Goal: Task Accomplishment & Management: Use online tool/utility

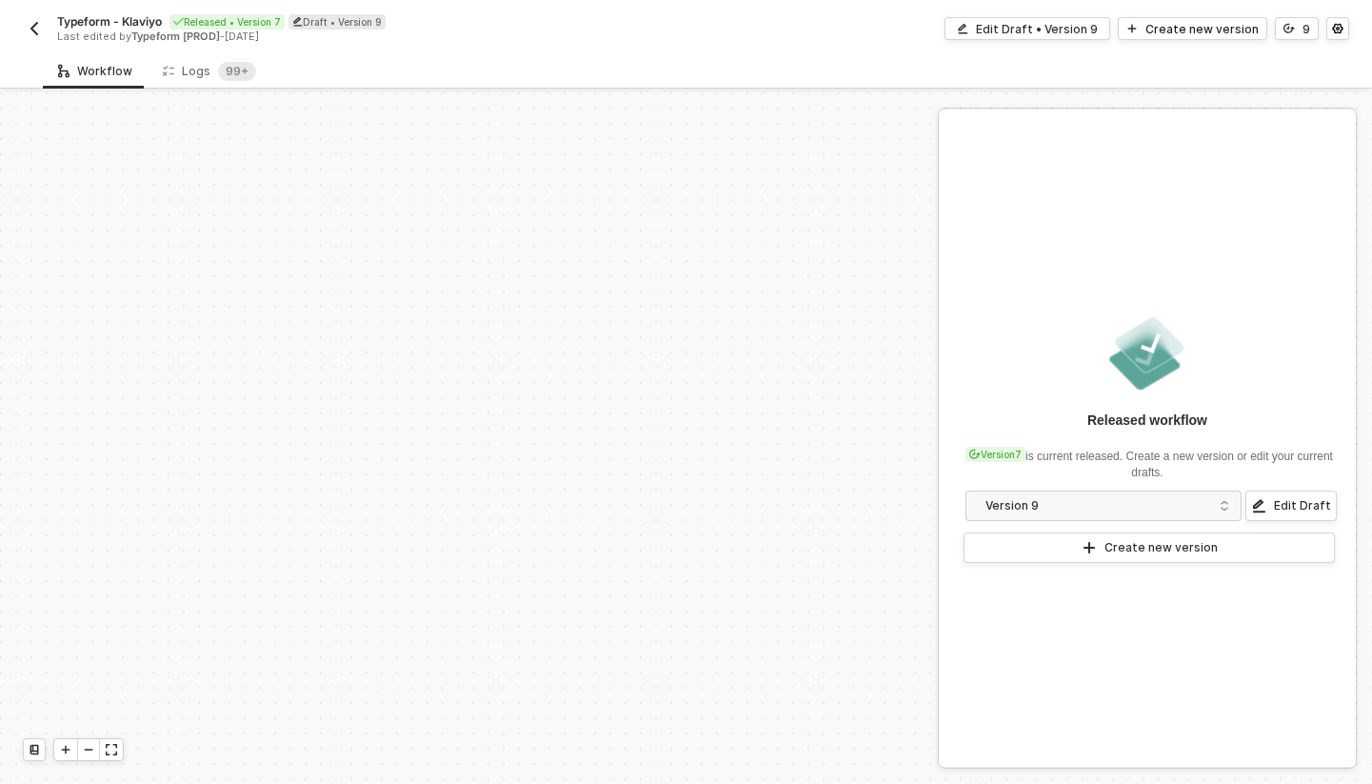
scroll to position [434, 0]
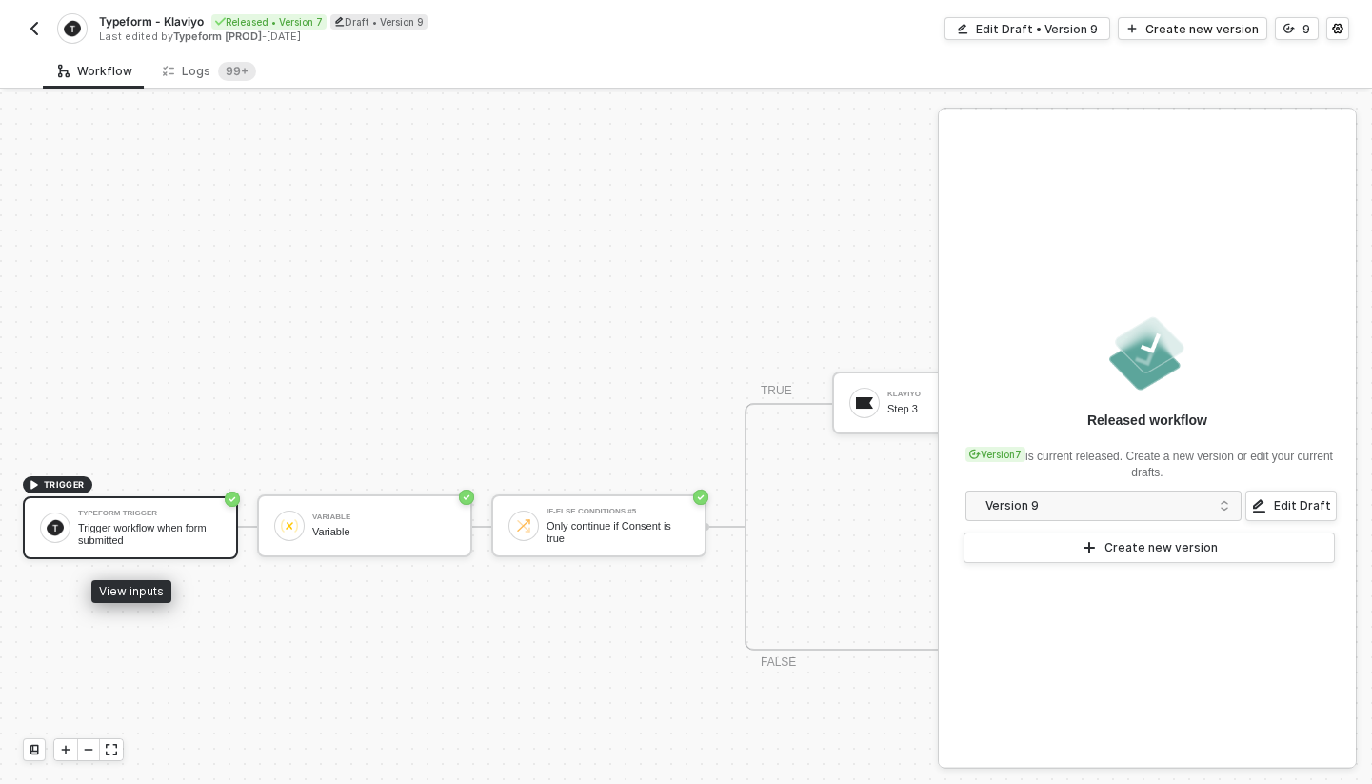
click at [163, 529] on div "Trigger workflow when form submitted" at bounding box center [149, 534] width 143 height 24
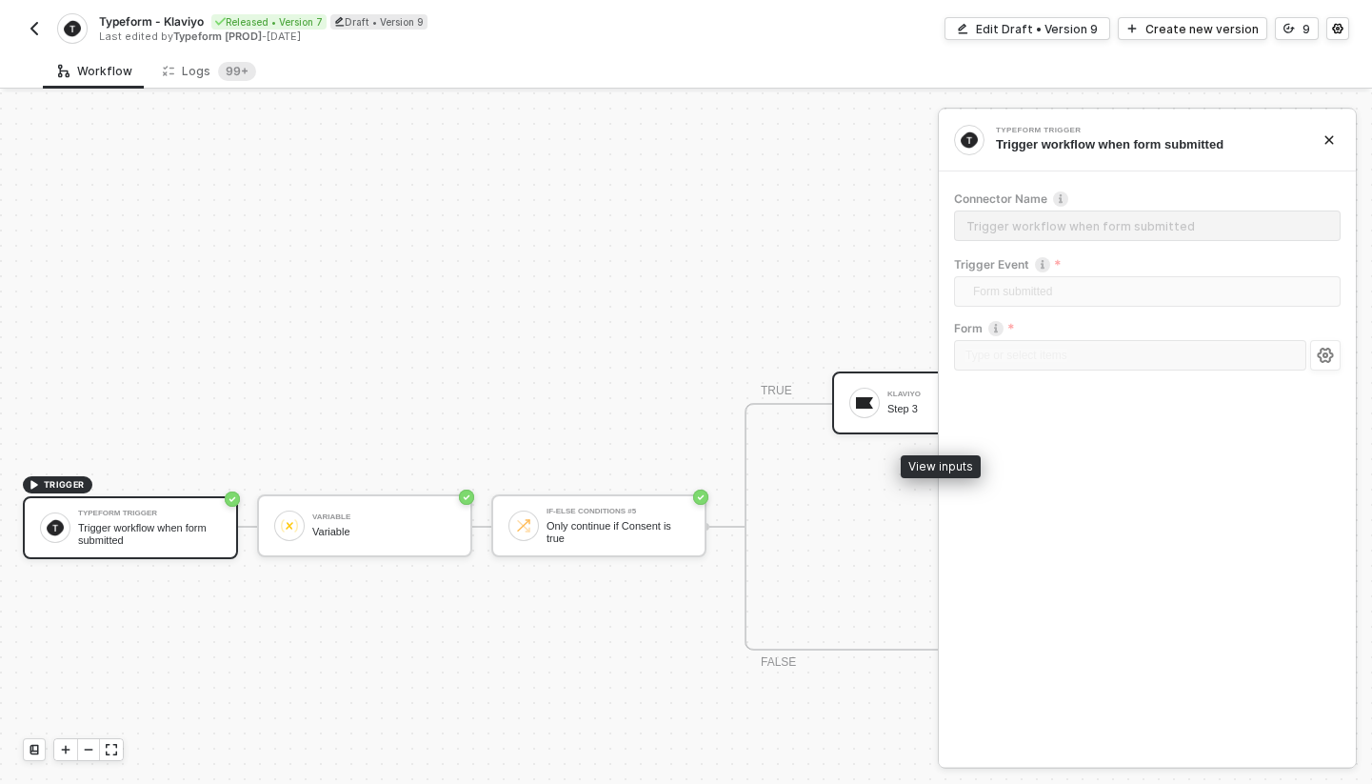
click at [877, 404] on div at bounding box center [864, 403] width 30 height 30
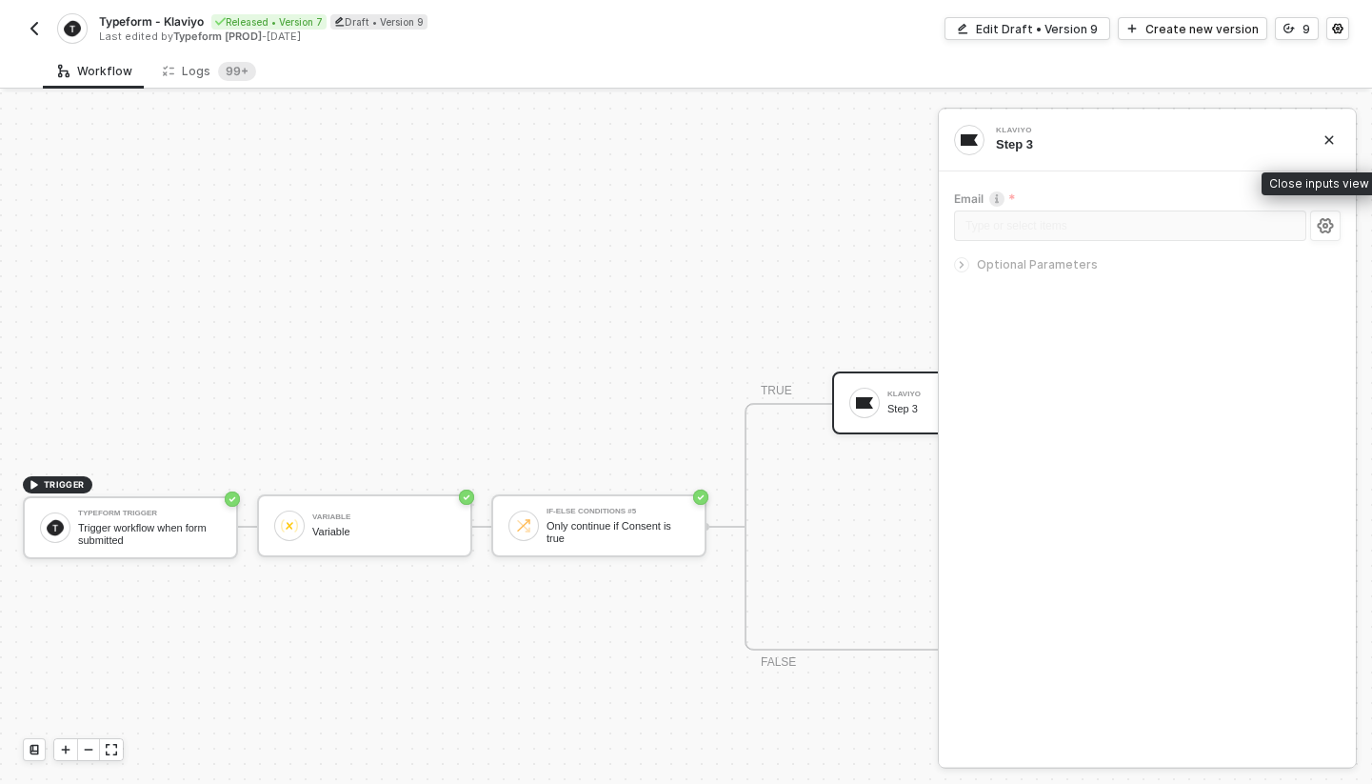
click at [1335, 143] on button "button" at bounding box center [1329, 140] width 23 height 23
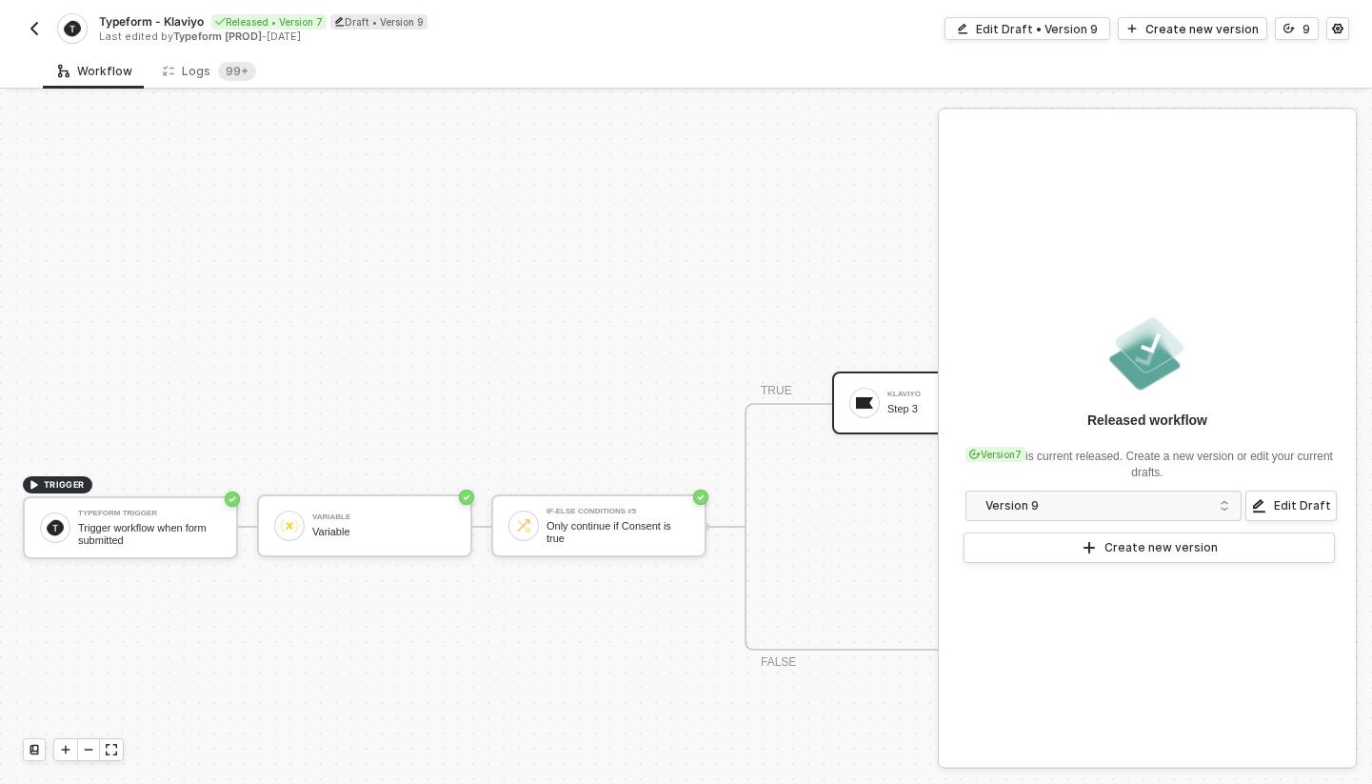
click at [858, 204] on div "TRIGGER Typeform Trigger Trigger workflow when form submitted Variable Variable…" at bounding box center [1269, 526] width 2539 height 1736
click at [1347, 30] on button "button" at bounding box center [1337, 28] width 23 height 23
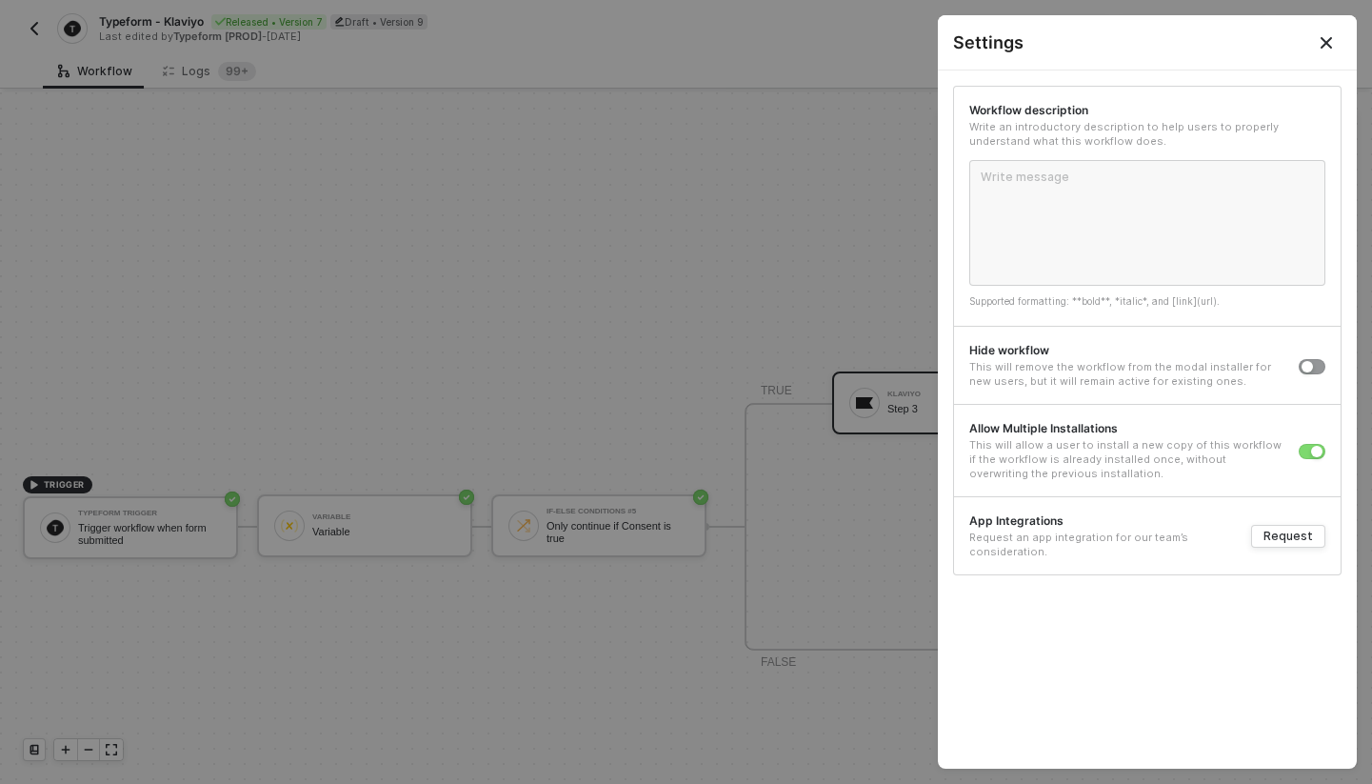
click at [1329, 45] on icon "Close" at bounding box center [1326, 42] width 11 height 11
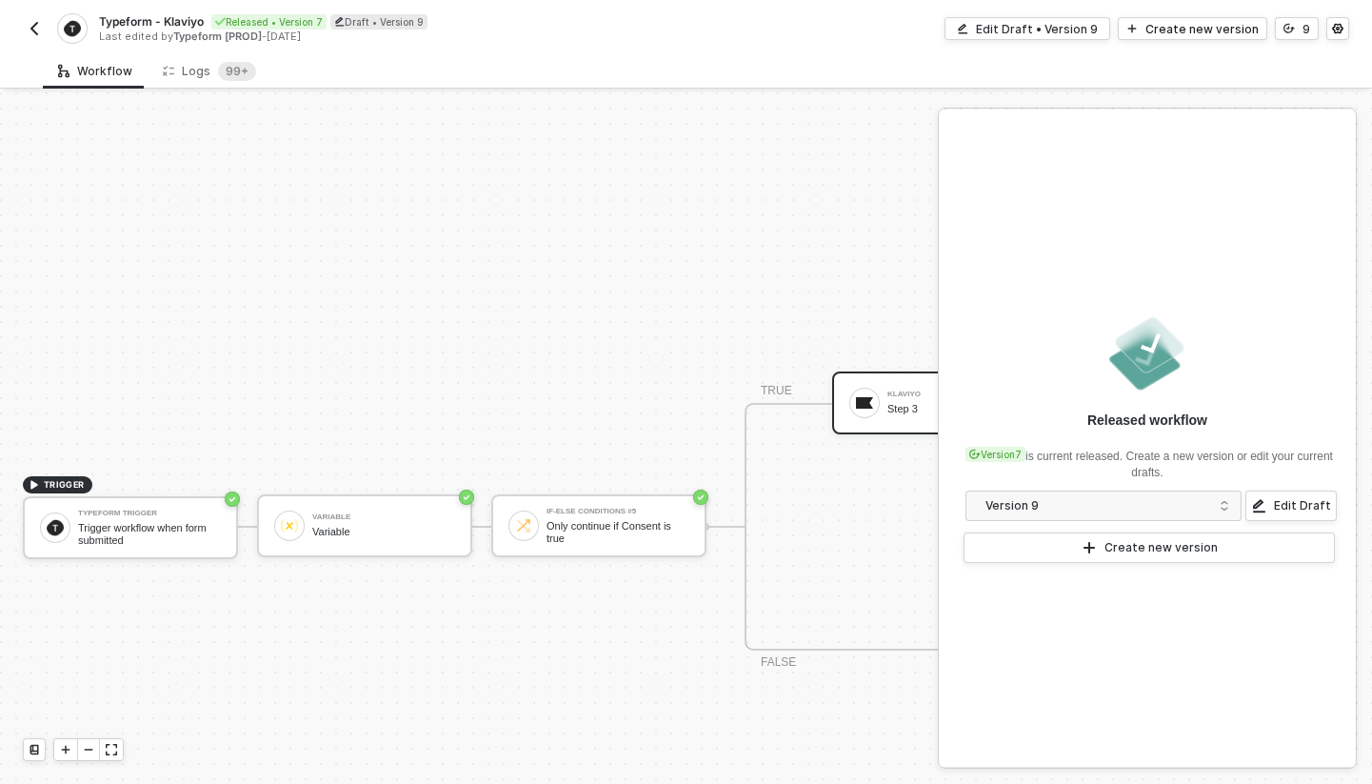
click at [33, 32] on img "button" at bounding box center [34, 28] width 15 height 15
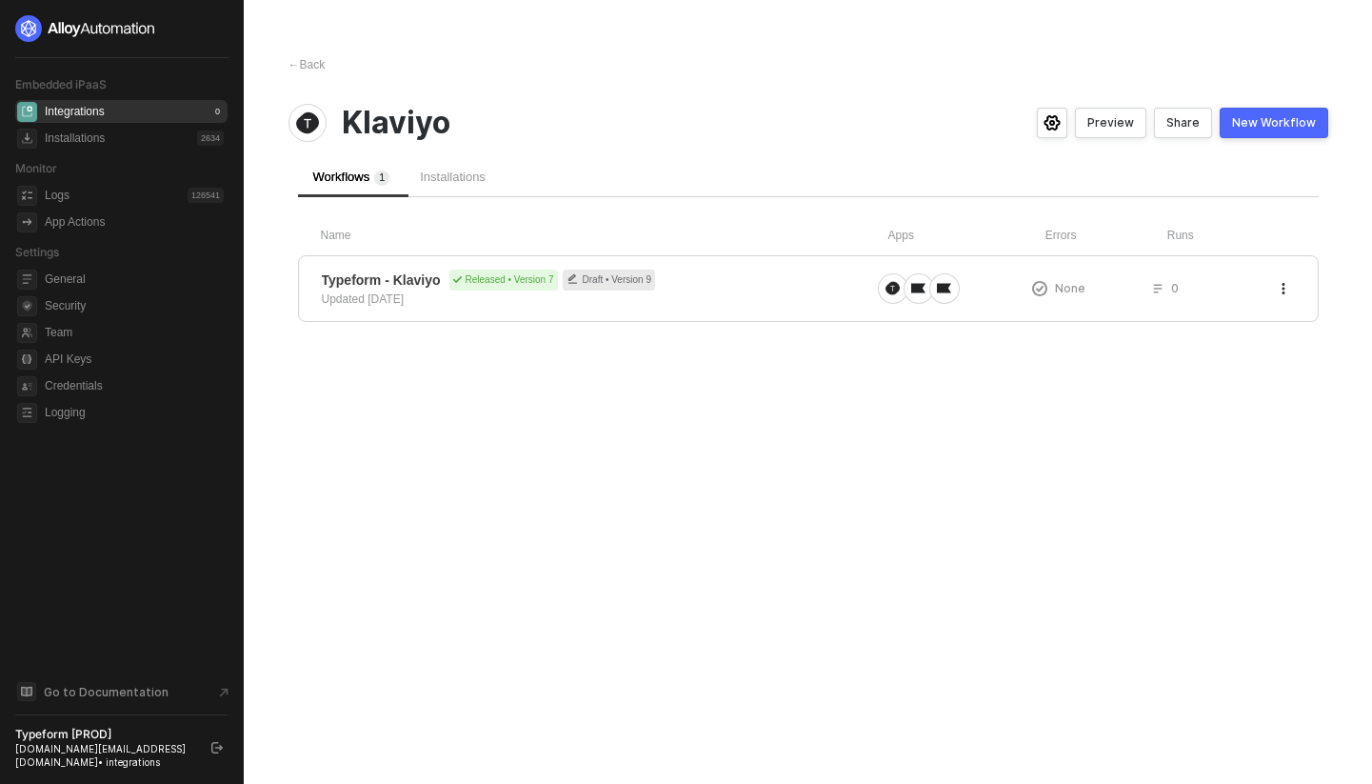
click at [441, 128] on span "Klaviyo" at bounding box center [396, 123] width 109 height 36
click at [690, 298] on div "Typeform - Klaviyo Released • Version 7 Draft • Version 9 Updated 3 months ago" at bounding box center [596, 288] width 548 height 38
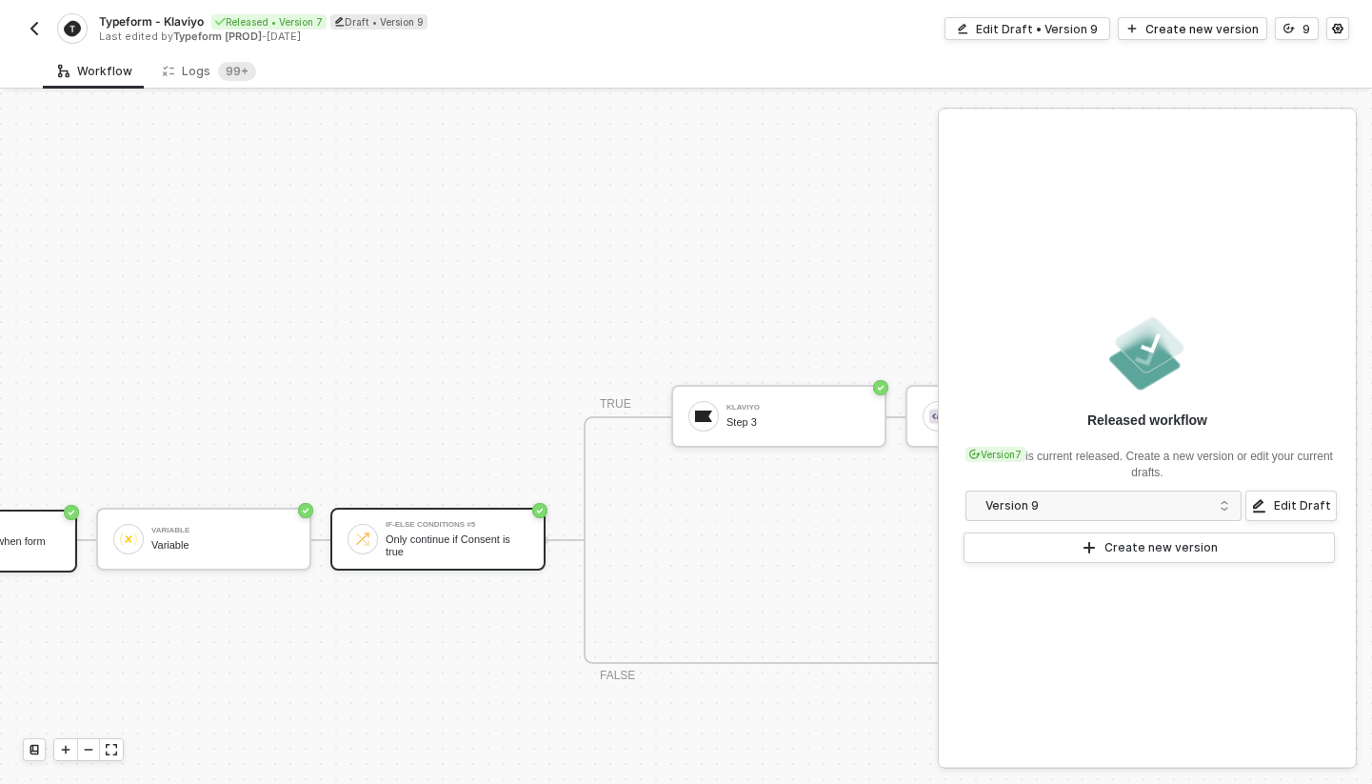
scroll to position [421, 0]
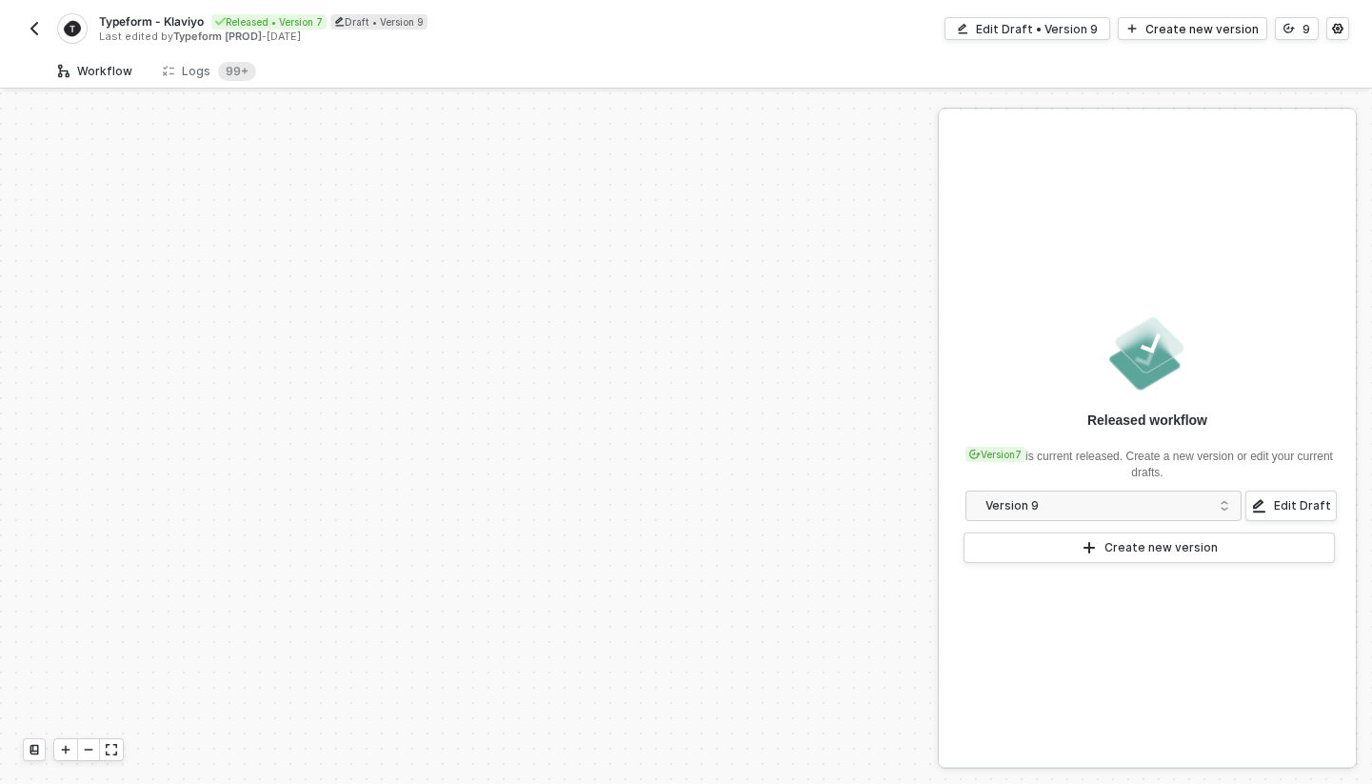
scroll to position [434, 0]
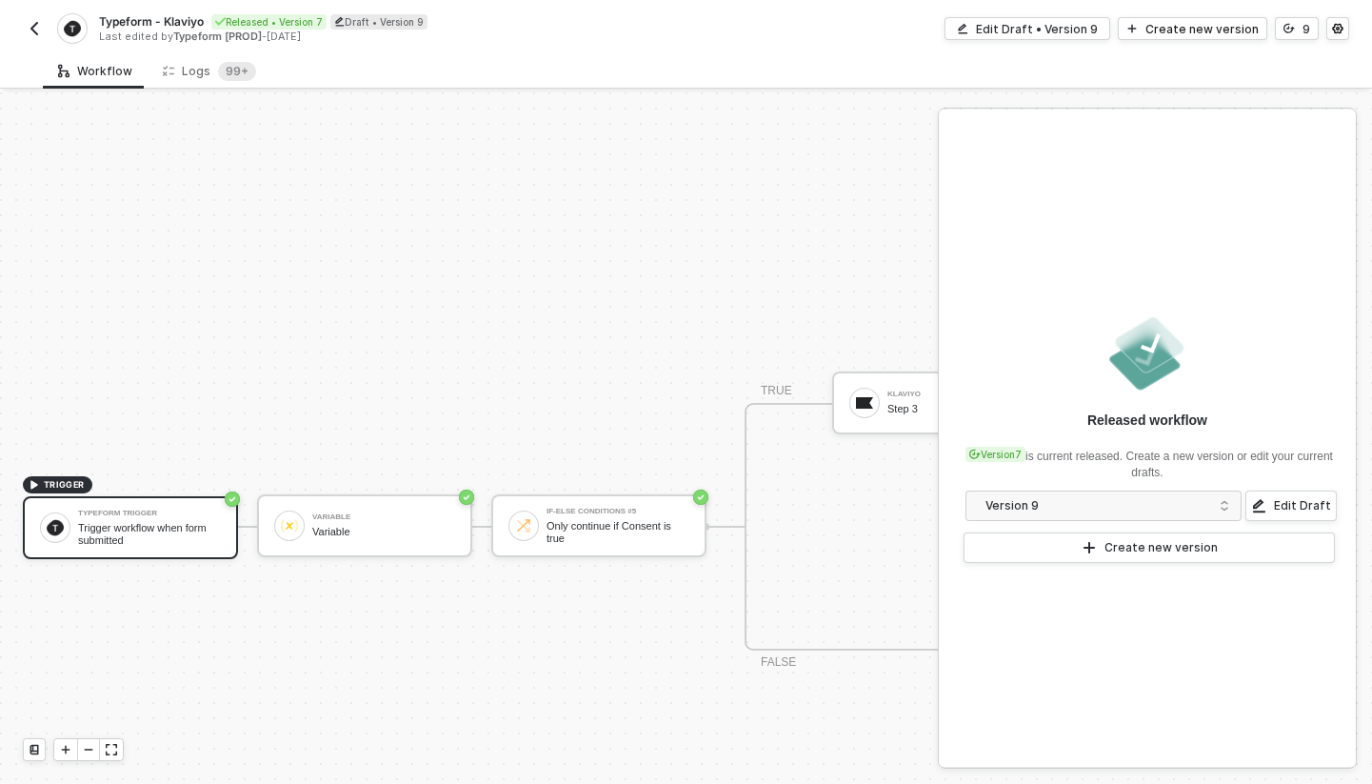
click at [40, 23] on img "button" at bounding box center [34, 28] width 15 height 15
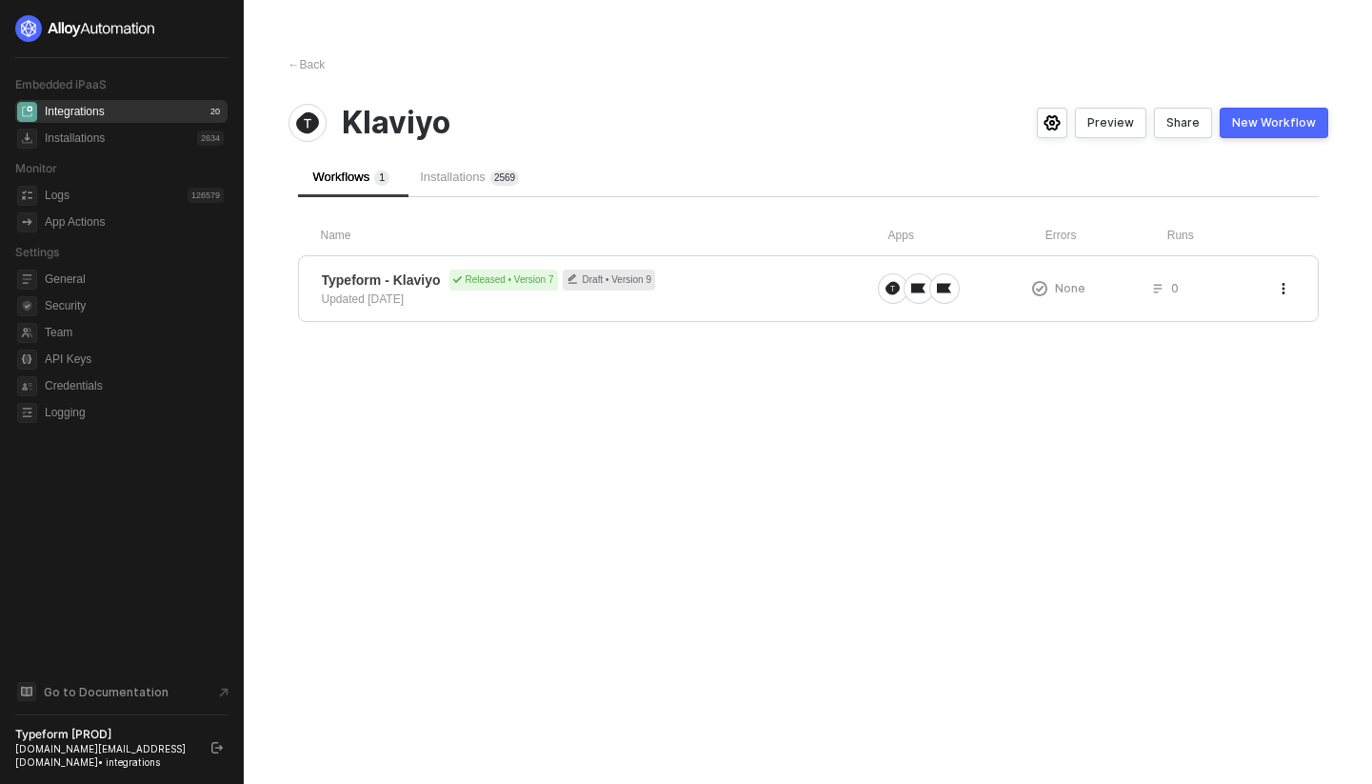
click at [68, 108] on div "Integrations" at bounding box center [75, 112] width 60 height 16
